Goal: Transaction & Acquisition: Purchase product/service

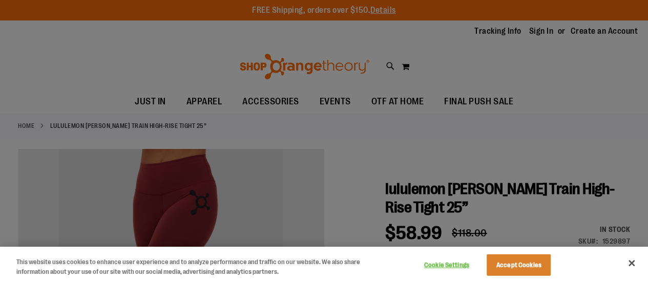
click at [413, 139] on div at bounding box center [324, 141] width 648 height 282
click at [629, 264] on button "Close" at bounding box center [631, 263] width 23 height 23
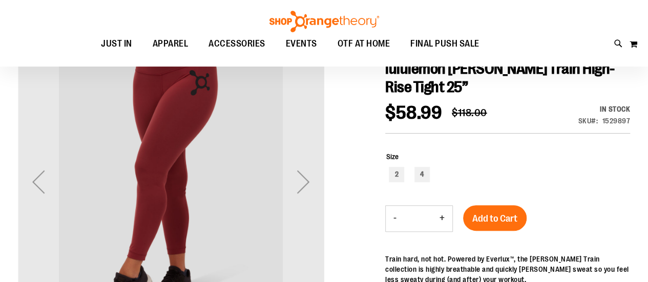
scroll to position [116, 0]
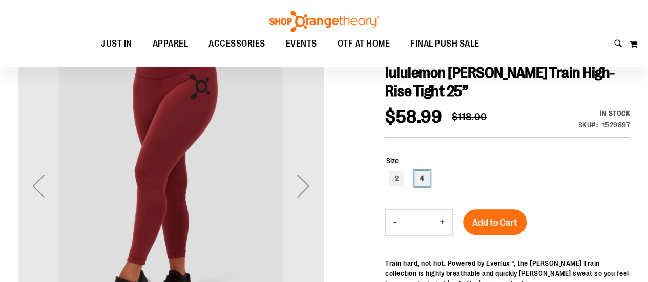
click at [421, 180] on div "4" at bounding box center [421, 178] width 15 height 15
type input "***"
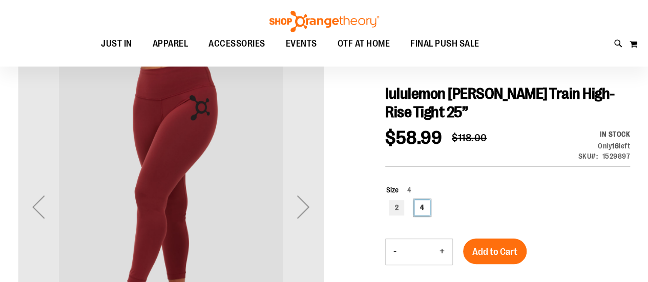
scroll to position [110, 0]
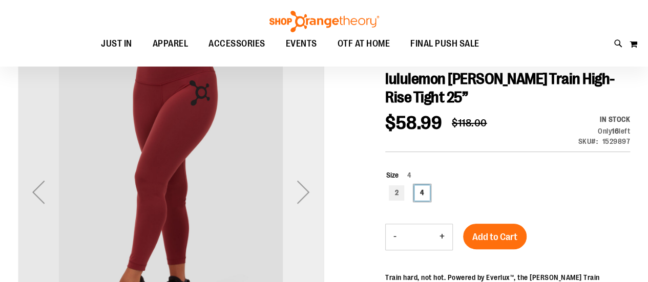
click at [296, 184] on div "Next" at bounding box center [303, 192] width 41 height 41
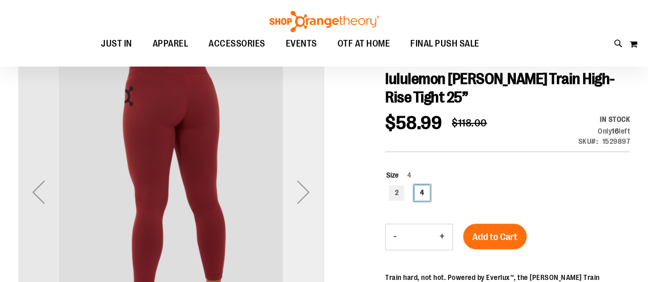
click at [296, 184] on div "Next" at bounding box center [303, 192] width 41 height 41
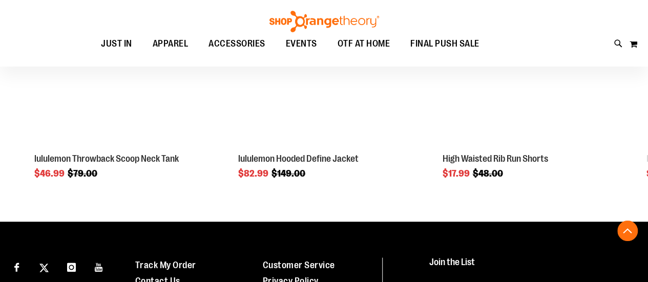
scroll to position [697, 0]
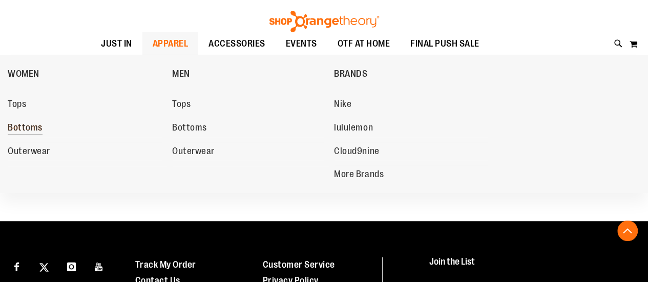
click at [29, 124] on span "Bottoms" at bounding box center [25, 128] width 35 height 13
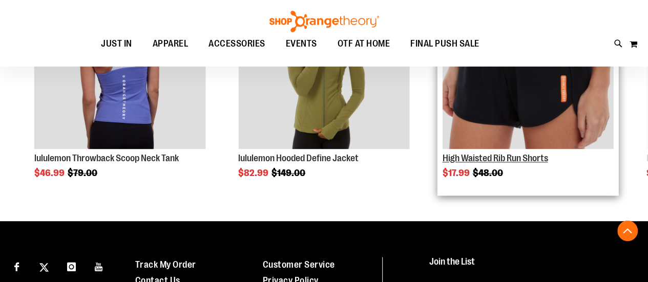
scroll to position [496, 0]
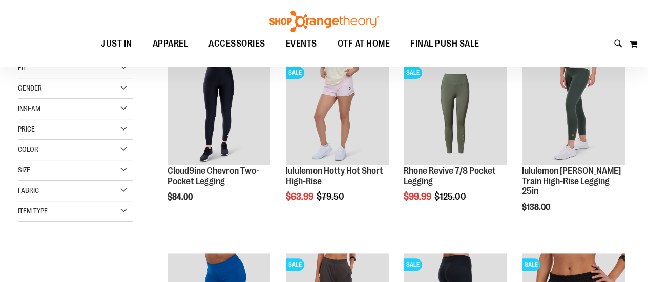
scroll to position [148, 0]
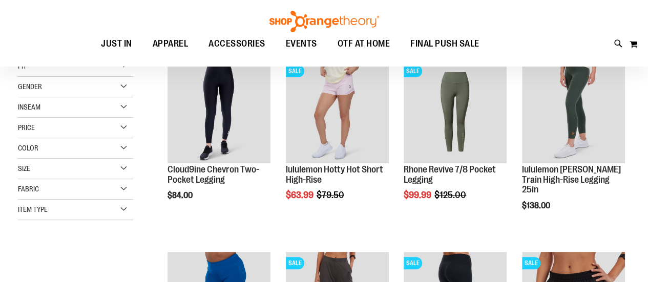
click at [96, 107] on div "Inseam" at bounding box center [75, 107] width 115 height 20
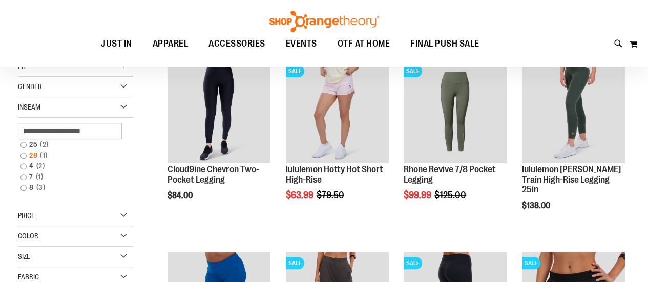
click at [24, 153] on link "28 1 item" at bounding box center [70, 155] width 111 height 11
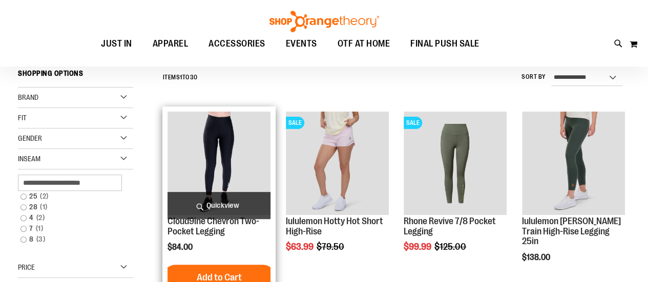
scroll to position [95, 0]
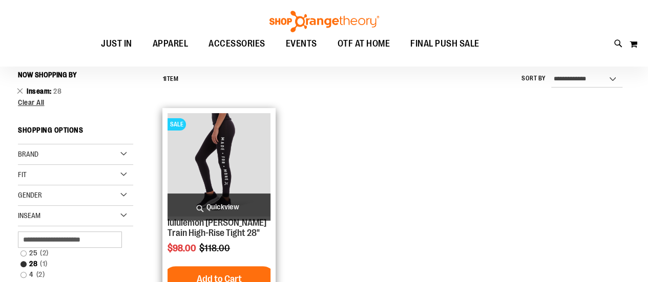
click at [234, 145] on img "product" at bounding box center [218, 164] width 103 height 103
